Goal: Information Seeking & Learning: Learn about a topic

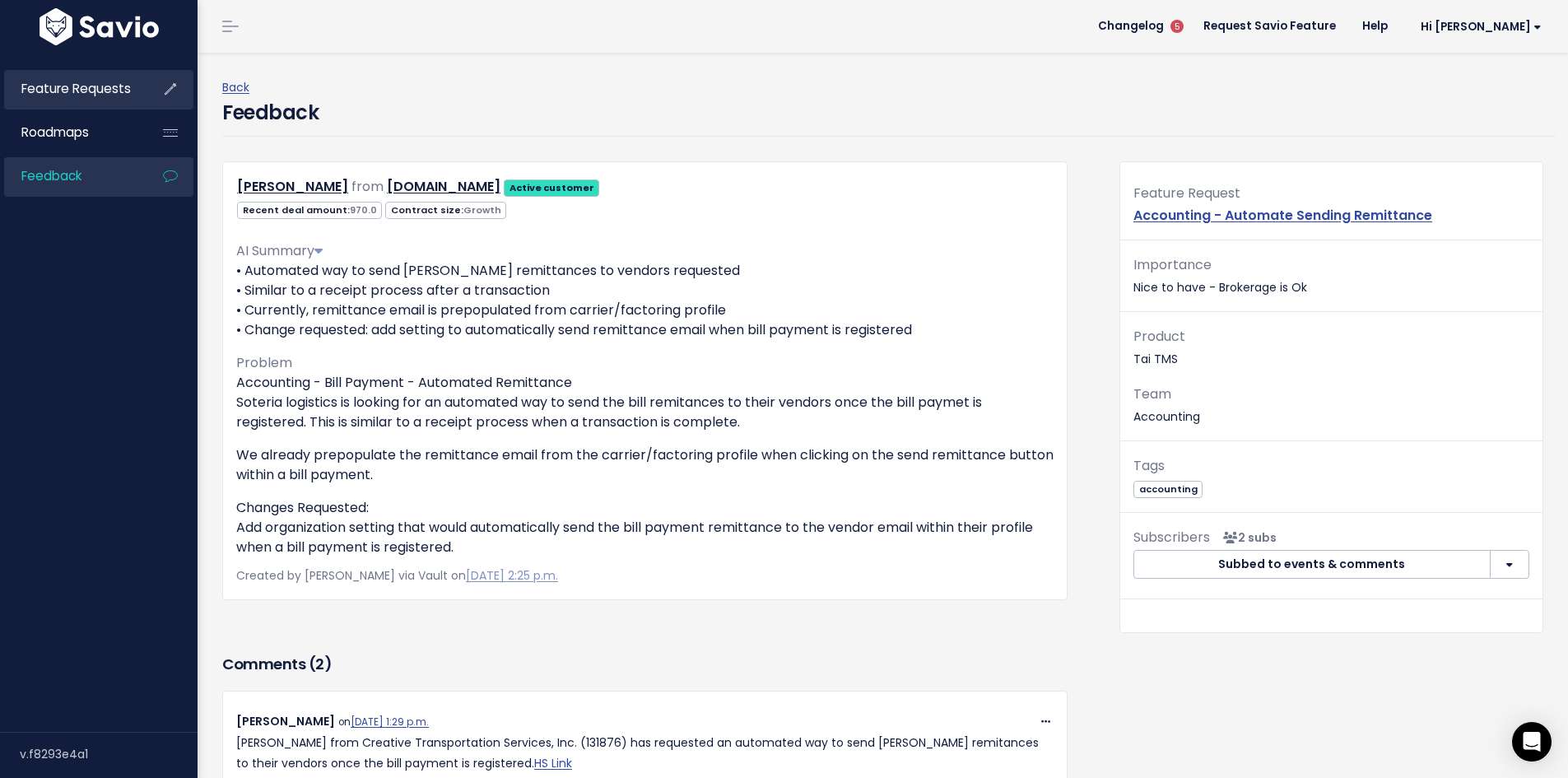
click at [97, 95] on span "Feature Requests" at bounding box center [76, 88] width 110 height 17
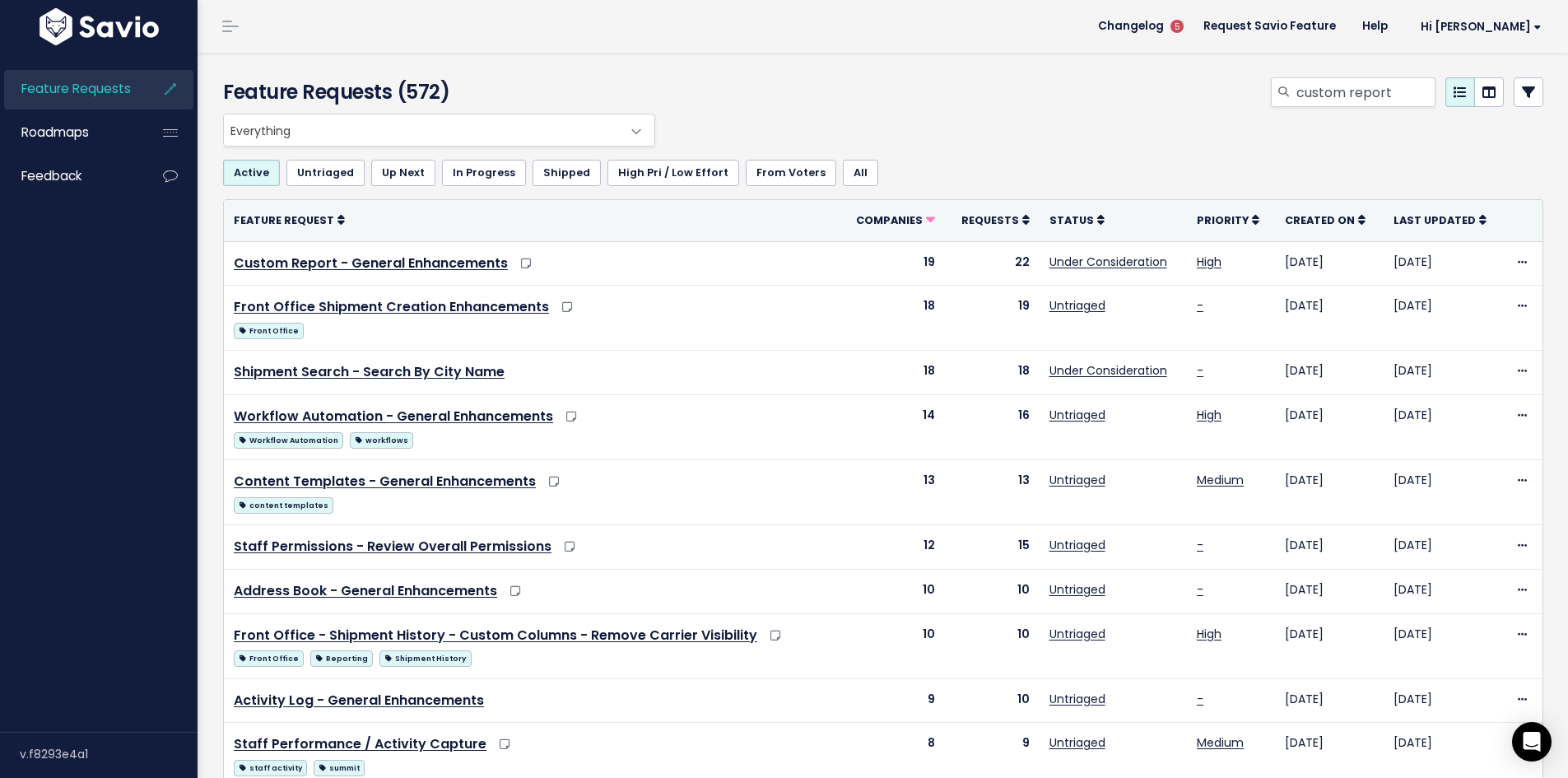
type input "custom report"
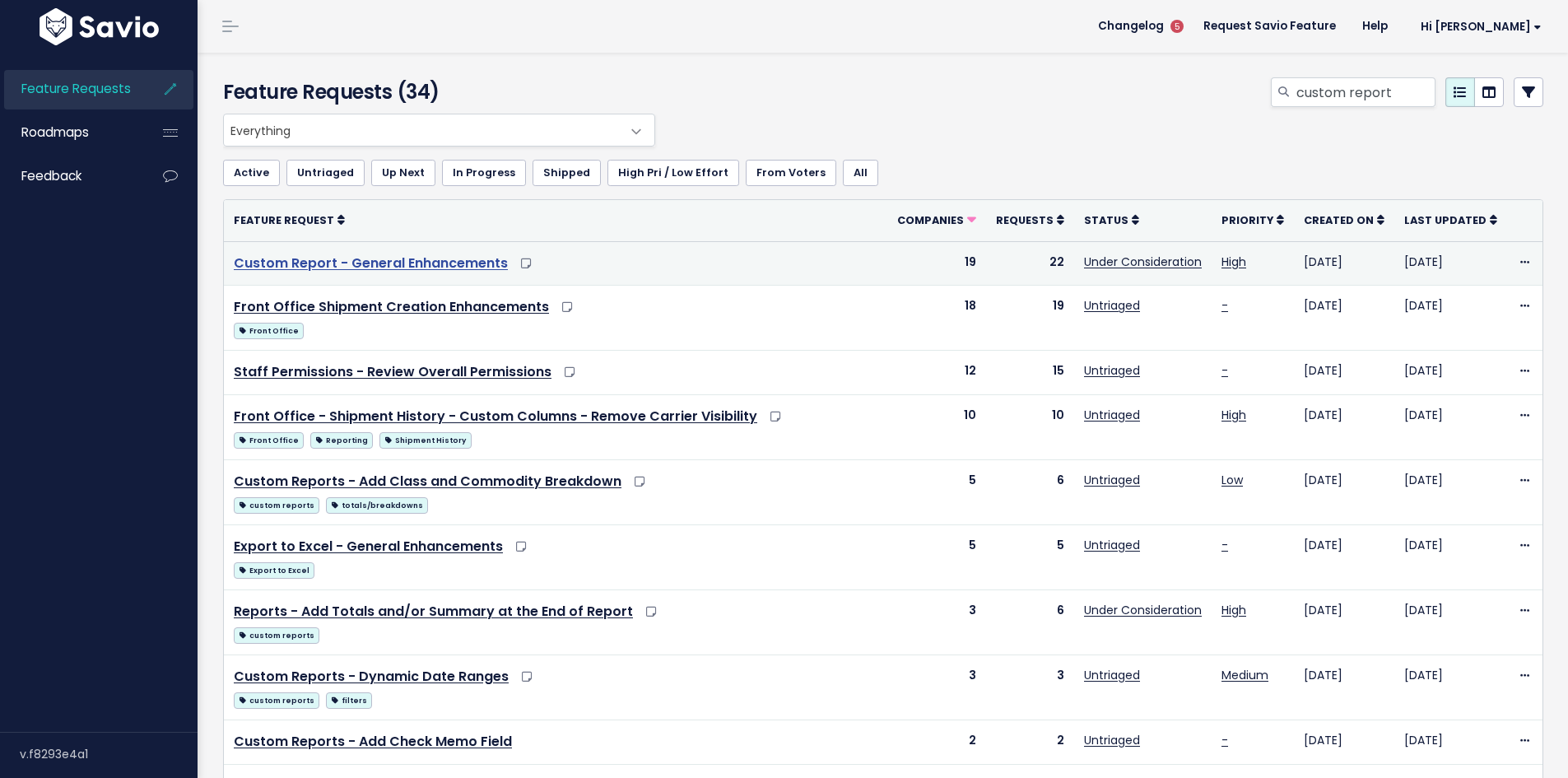
click at [427, 269] on link "Custom Report - General Enhancements" at bounding box center [371, 263] width 274 height 19
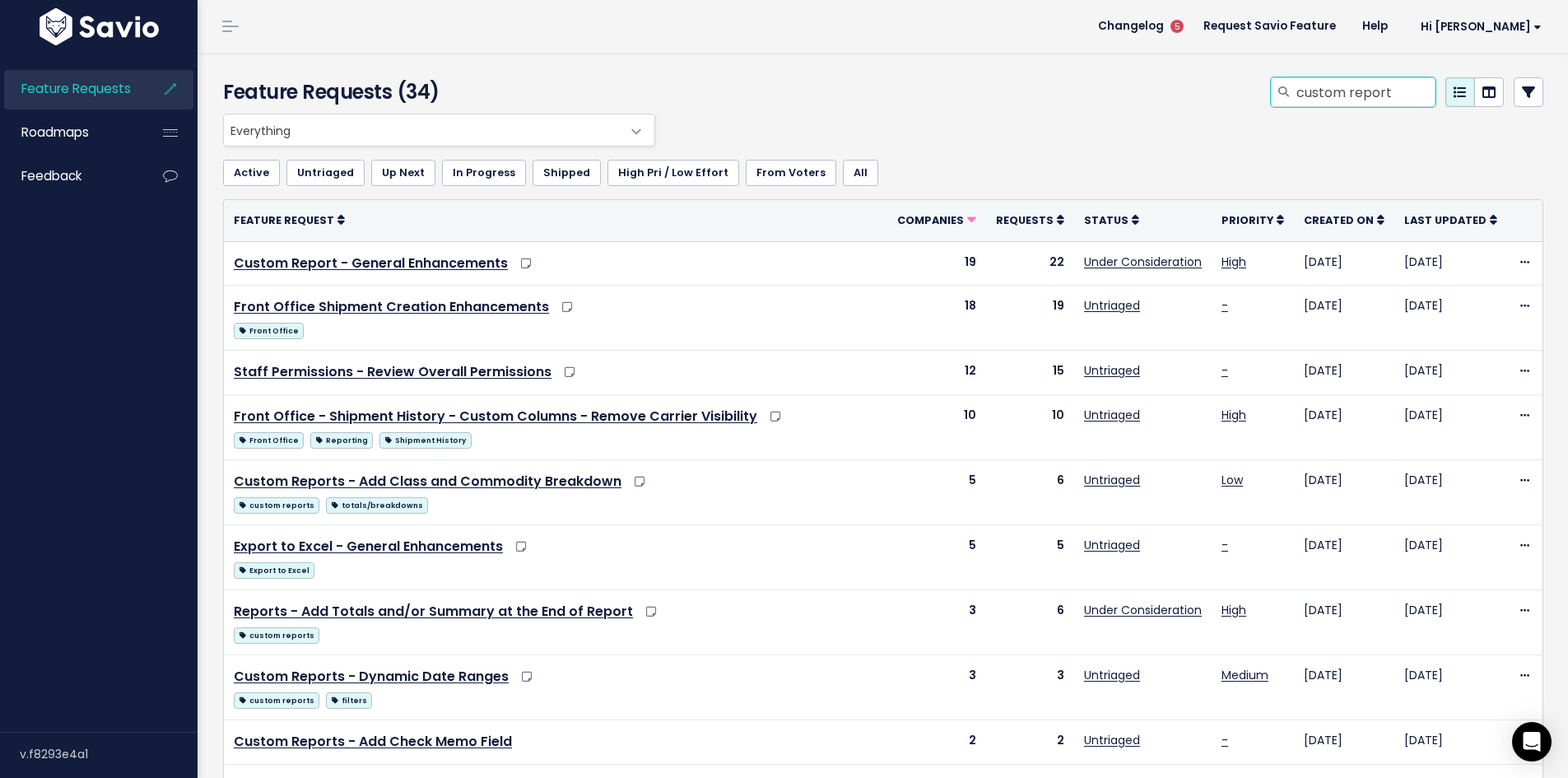
click at [1295, 93] on input "custom report" at bounding box center [1365, 92] width 141 height 30
type input "shipment activity log"
